Goal: Find specific page/section: Find specific page/section

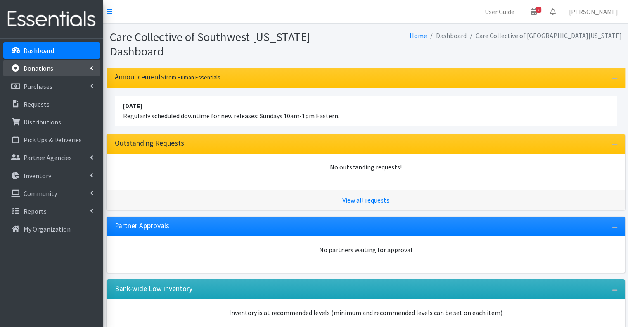
click at [62, 67] on link "Donations" at bounding box center [51, 68] width 97 height 17
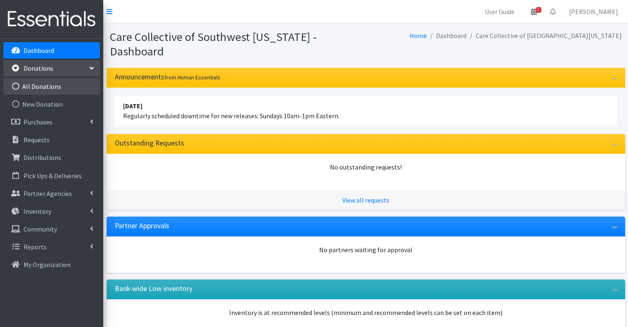
click at [55, 86] on link "All Donations" at bounding box center [51, 86] width 97 height 17
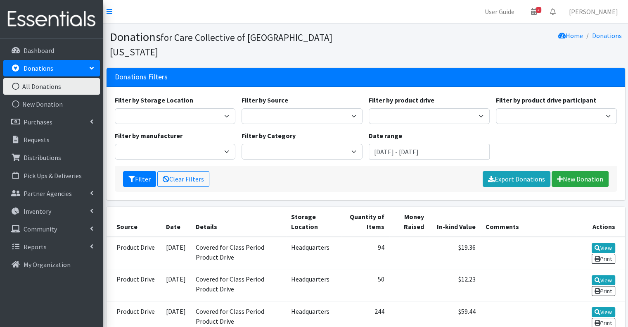
click at [352, 8] on nav "User Guide 2 2 Pick-ups remaining this week View Calendar 0 Requests 0 Partner …" at bounding box center [365, 12] width 525 height 24
click at [31, 50] on p "Dashboard" at bounding box center [39, 50] width 31 height 8
